Goal: Entertainment & Leisure: Consume media (video, audio)

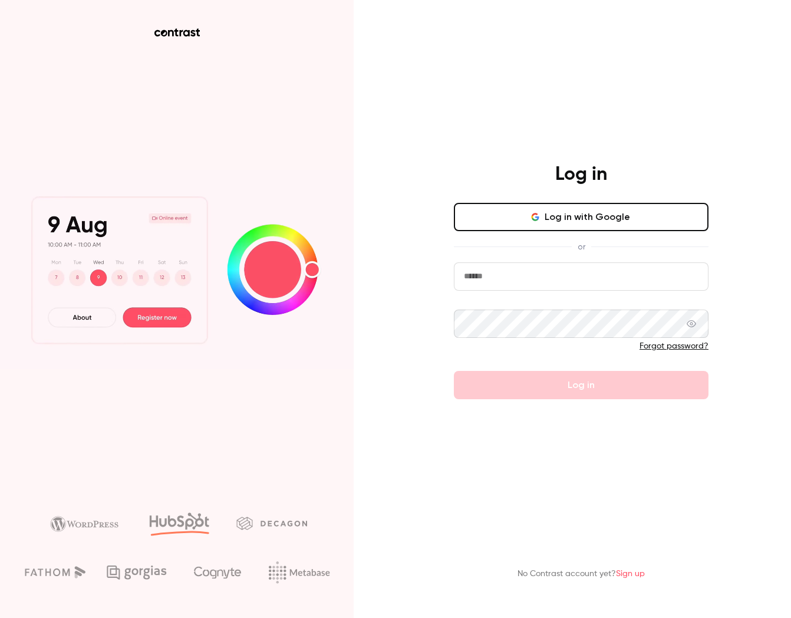
click at [551, 229] on button "Log in with Google" at bounding box center [581, 217] width 255 height 28
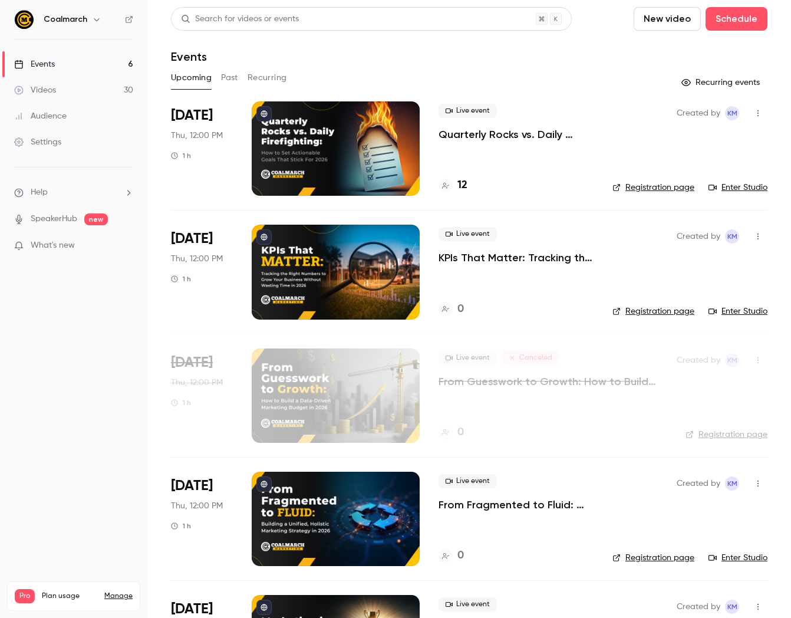
click at [91, 94] on link "Videos 30" at bounding box center [73, 90] width 147 height 26
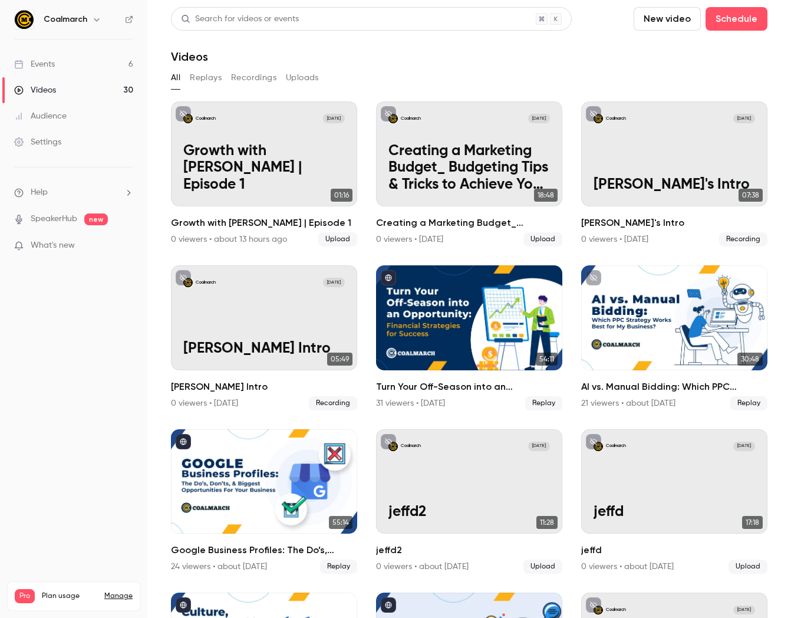
click at [651, 16] on button "New video" at bounding box center [667, 19] width 67 height 24
click at [676, 79] on div "Upload" at bounding box center [710, 82] width 90 height 12
click at [71, 88] on link "Videos 30" at bounding box center [73, 90] width 147 height 26
click at [677, 19] on button "New video" at bounding box center [667, 19] width 67 height 24
click at [676, 77] on div "Upload" at bounding box center [710, 82] width 90 height 12
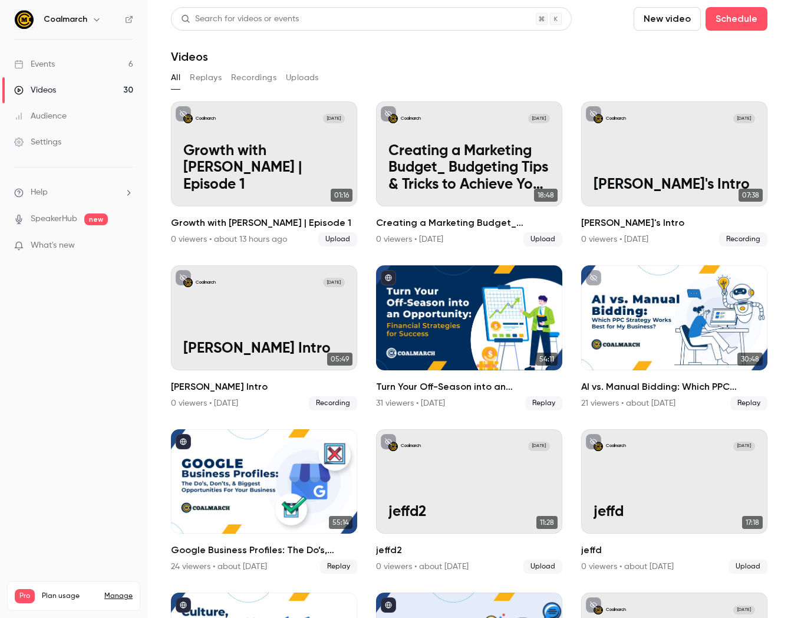
click at [671, 20] on button "New video" at bounding box center [667, 19] width 67 height 24
click at [675, 80] on div "Upload" at bounding box center [710, 82] width 90 height 12
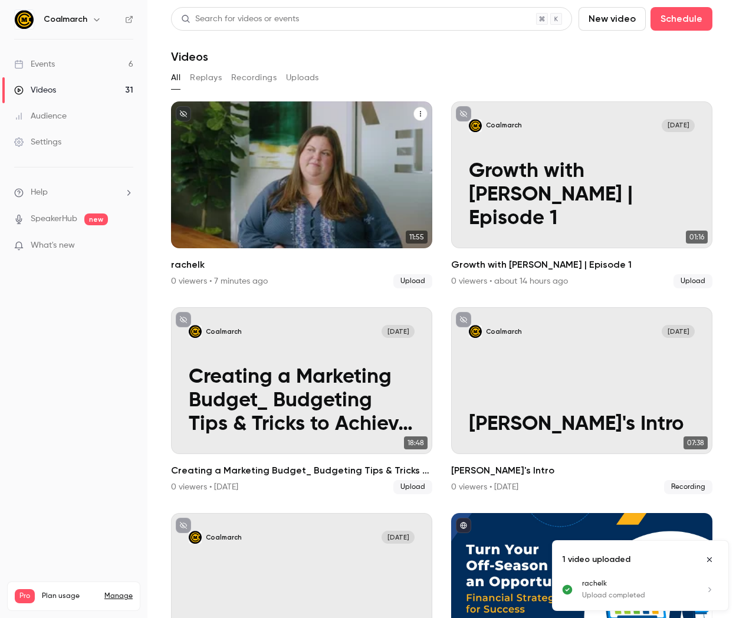
click at [311, 199] on div "Coalmarch [DATE] rachelk" at bounding box center [301, 174] width 261 height 147
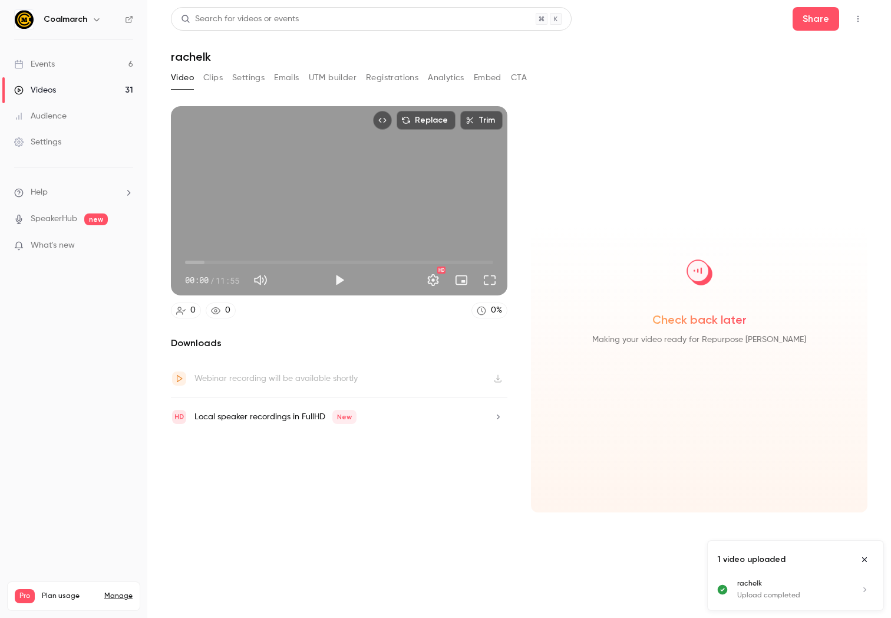
click at [216, 80] on button "Clips" at bounding box center [212, 77] width 19 height 19
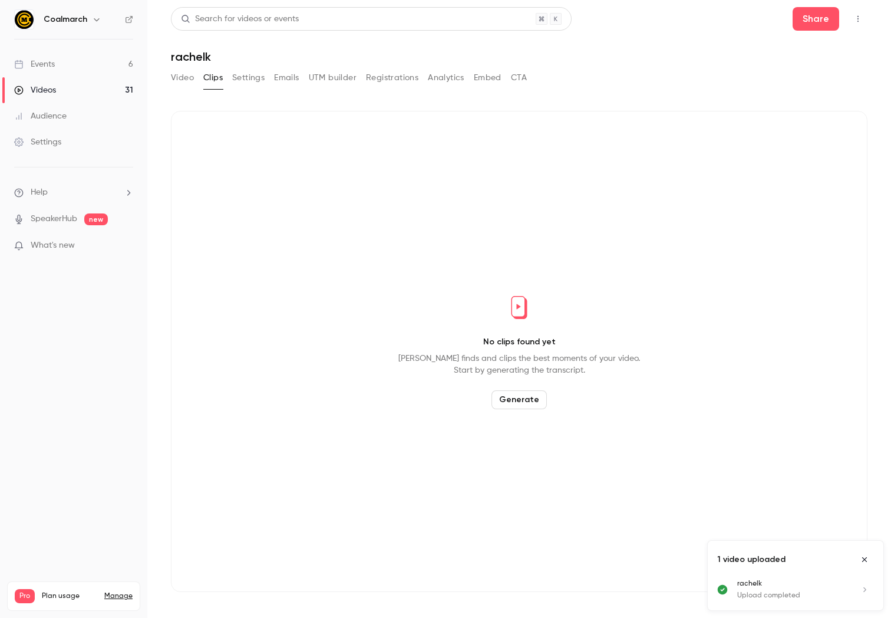
click at [514, 402] on button "Generate" at bounding box center [519, 399] width 55 height 19
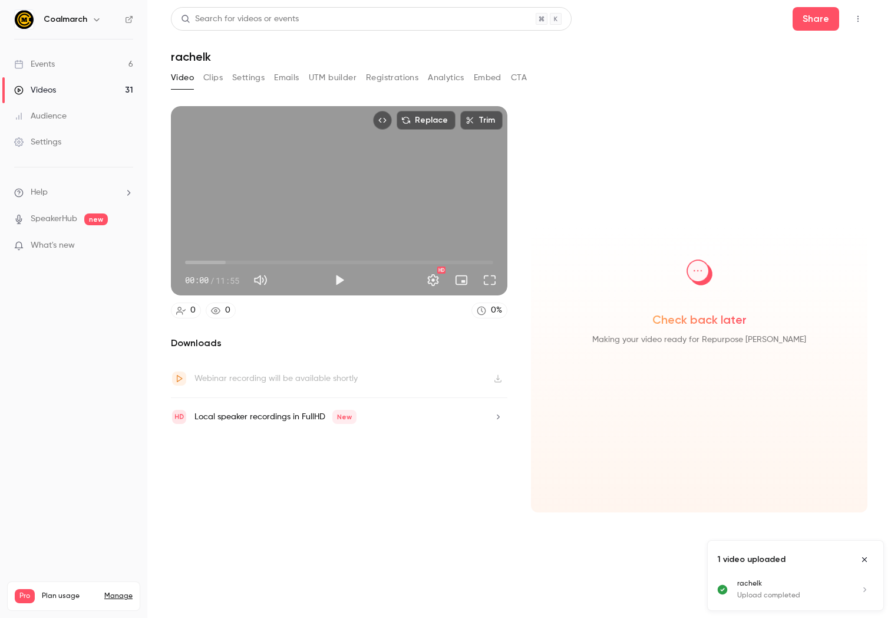
click at [213, 78] on button "Clips" at bounding box center [212, 77] width 19 height 19
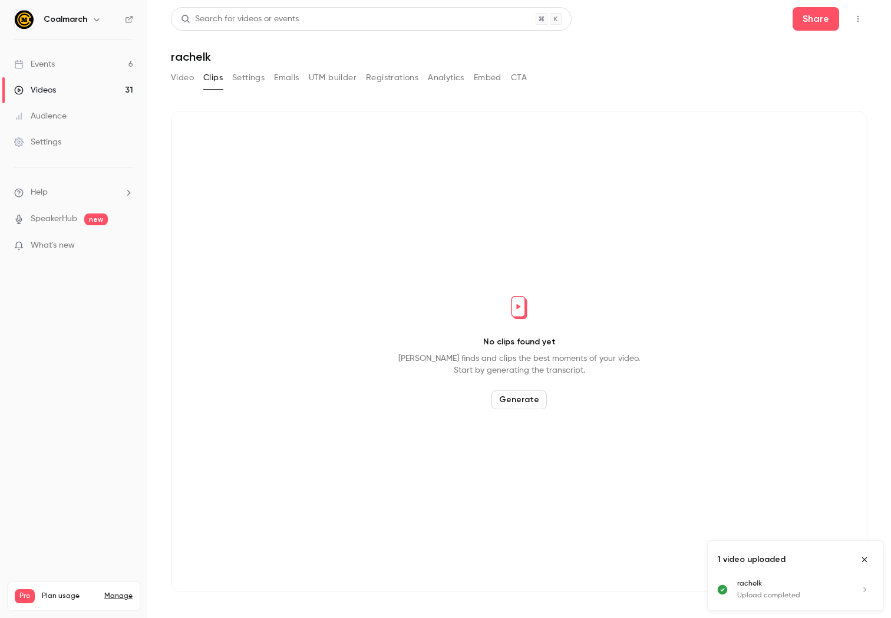
click at [178, 78] on button "Video" at bounding box center [182, 77] width 23 height 19
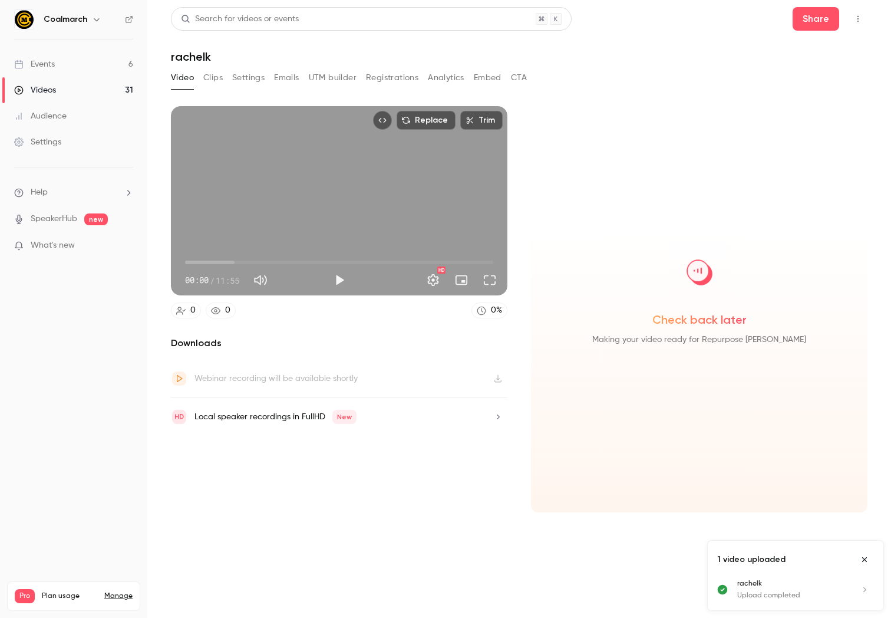
click at [790, 558] on icon "Close uploads list" at bounding box center [864, 559] width 9 height 8
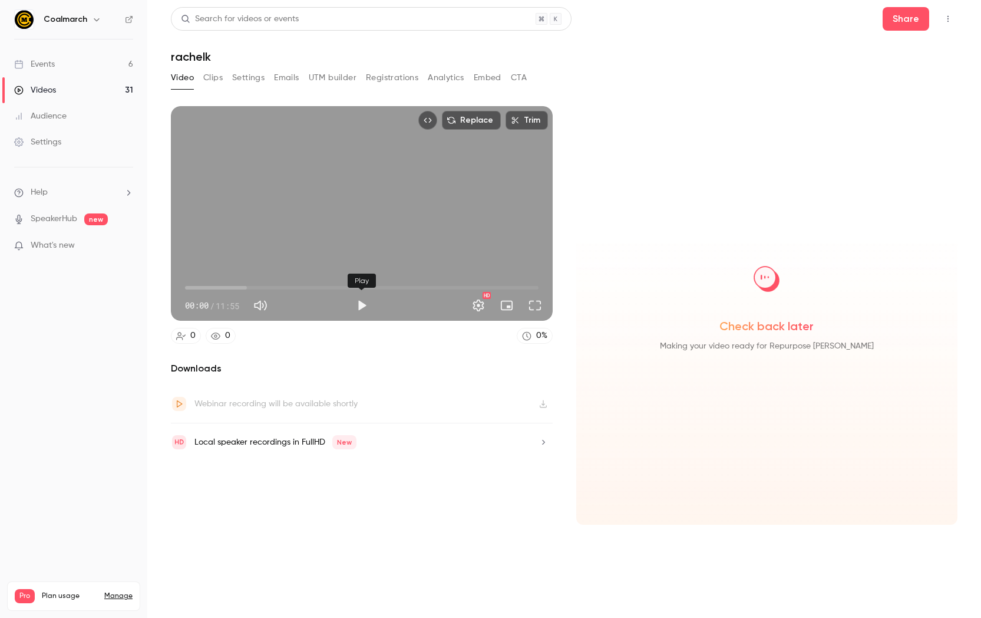
click at [358, 306] on button "Play" at bounding box center [362, 306] width 24 height 24
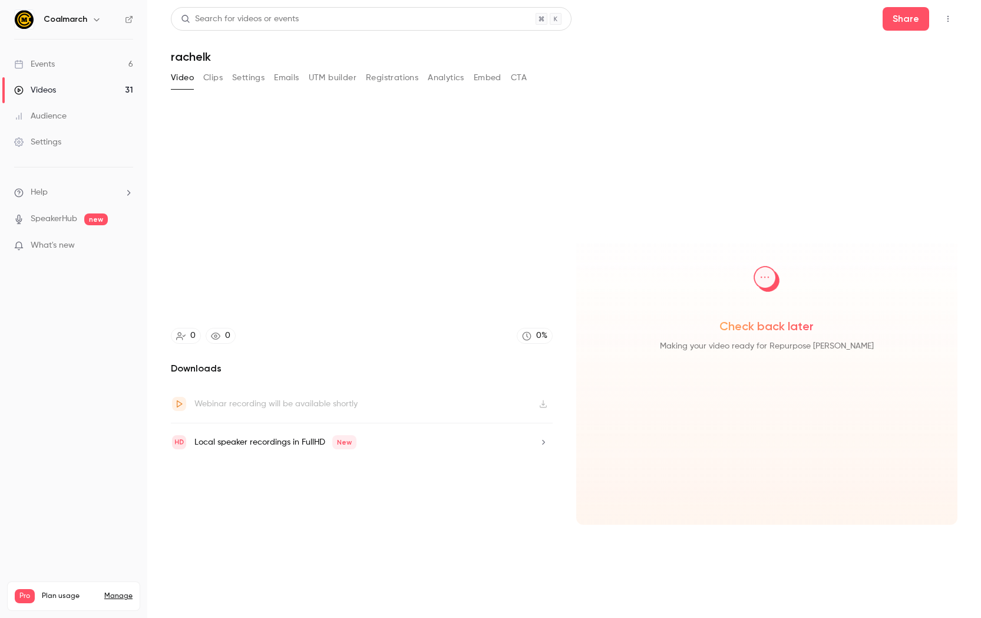
type input "***"
click at [212, 78] on button "Clips" at bounding box center [212, 77] width 19 height 19
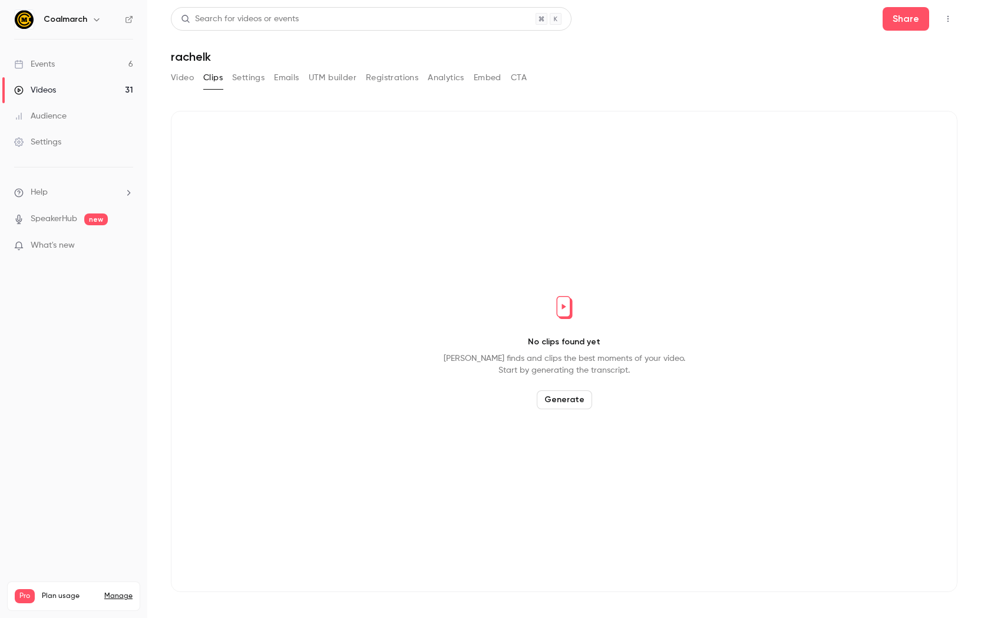
click at [181, 77] on button "Video" at bounding box center [182, 77] width 23 height 19
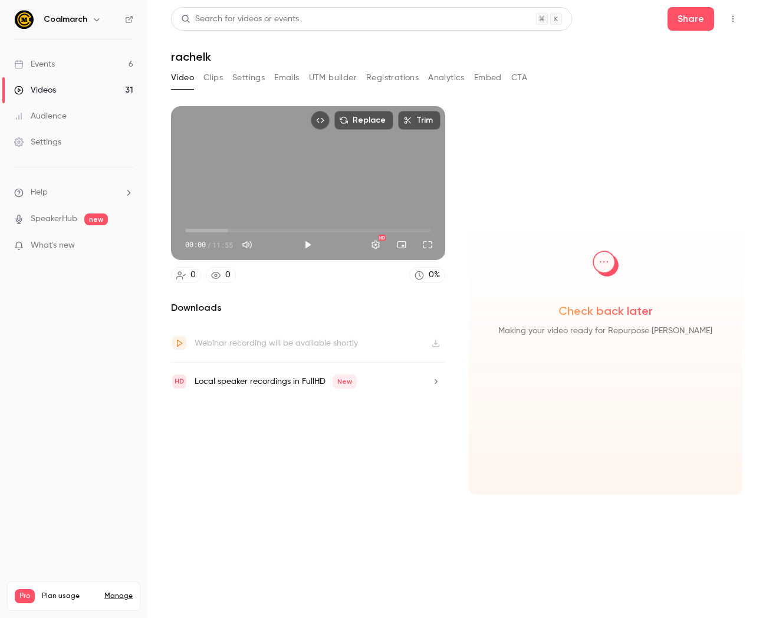
click at [107, 90] on link "Videos 31" at bounding box center [73, 90] width 147 height 26
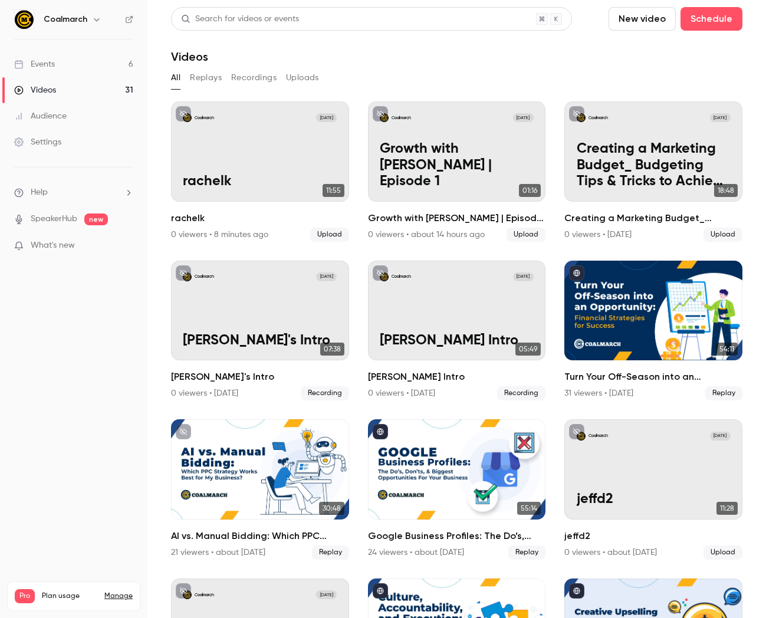
click at [643, 21] on button "New video" at bounding box center [641, 19] width 67 height 24
click at [655, 74] on li "Upload" at bounding box center [675, 82] width 127 height 31
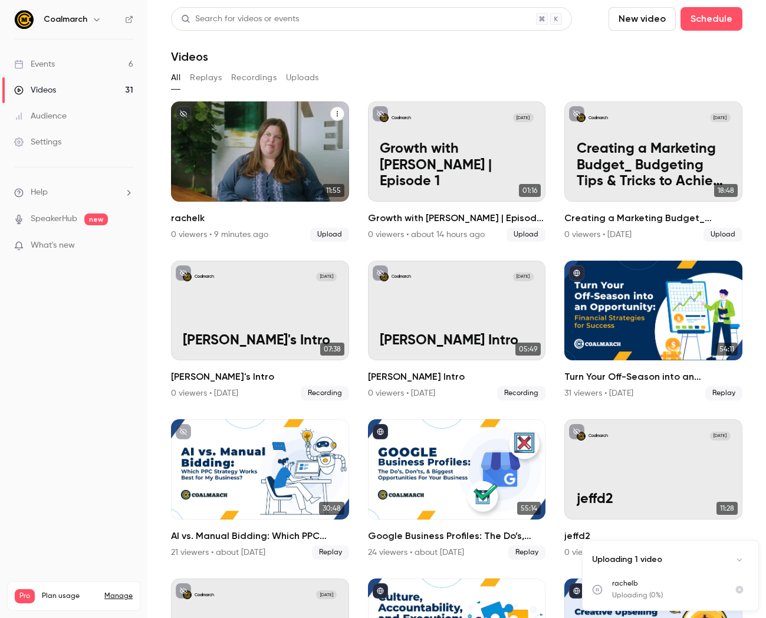
click at [253, 156] on div "Coalmarch [DATE] rachelk" at bounding box center [260, 151] width 178 height 100
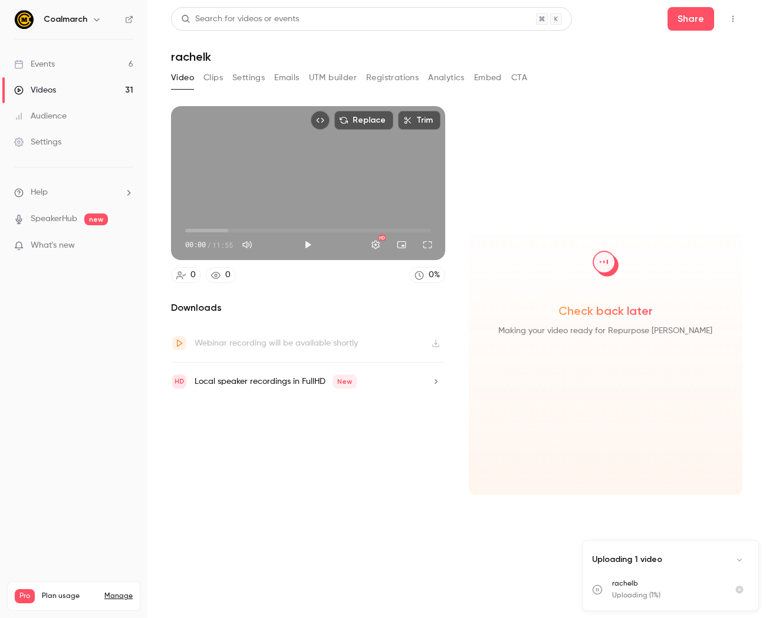
click at [213, 77] on button "Clips" at bounding box center [212, 77] width 19 height 19
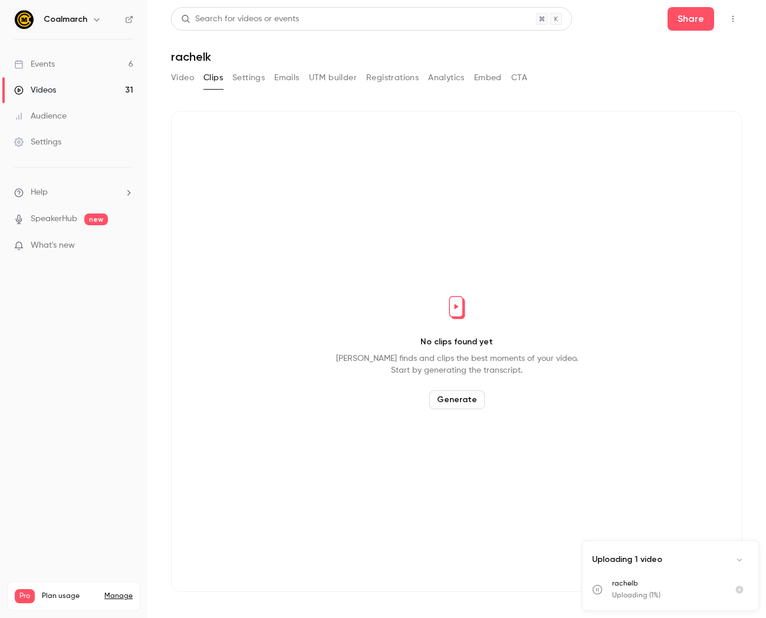
click at [172, 78] on button "Video" at bounding box center [182, 77] width 23 height 19
